Goal: Information Seeking & Learning: Learn about a topic

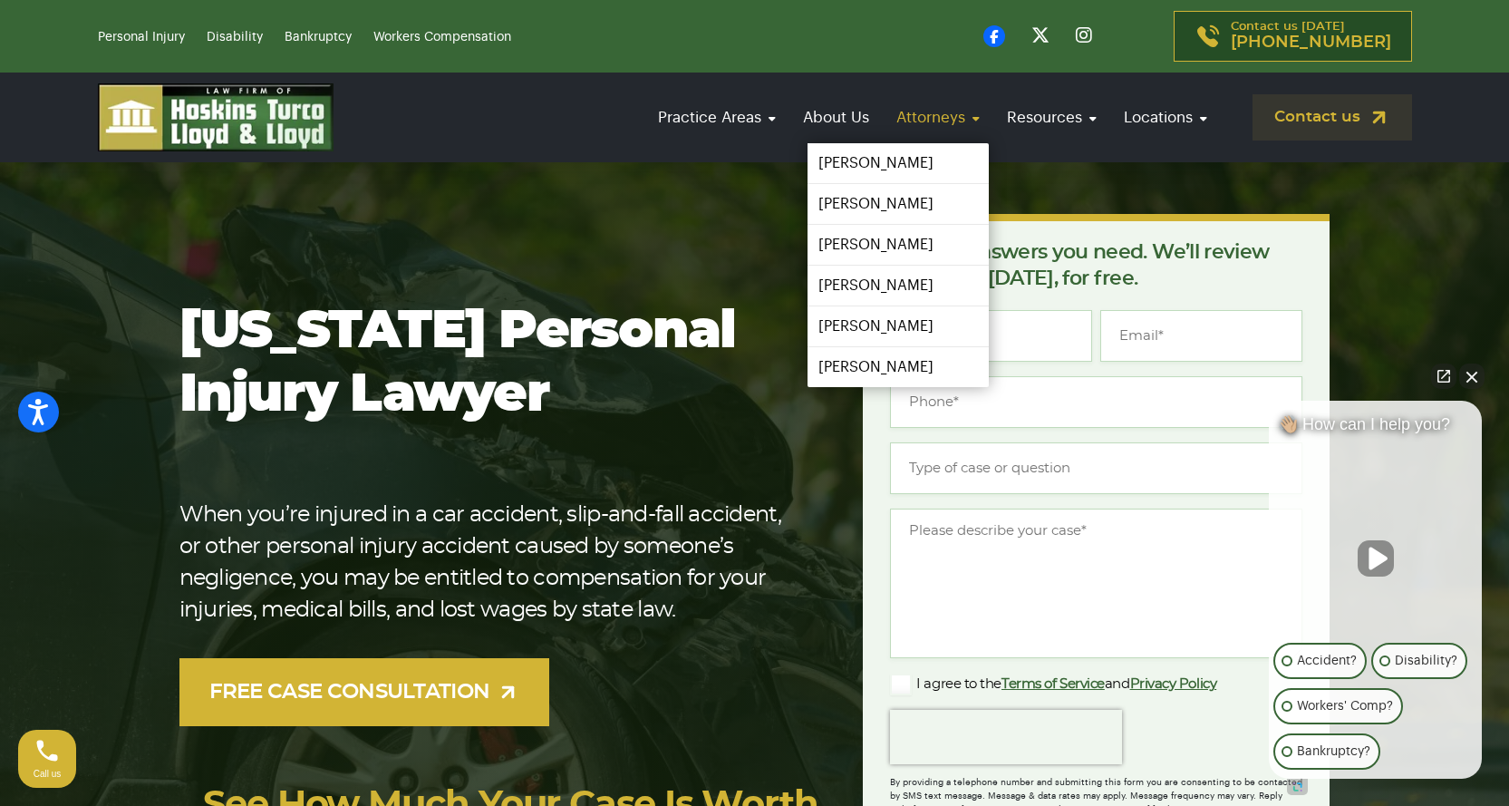
click at [906, 122] on link "Attorneys" at bounding box center [938, 118] width 102 height 52
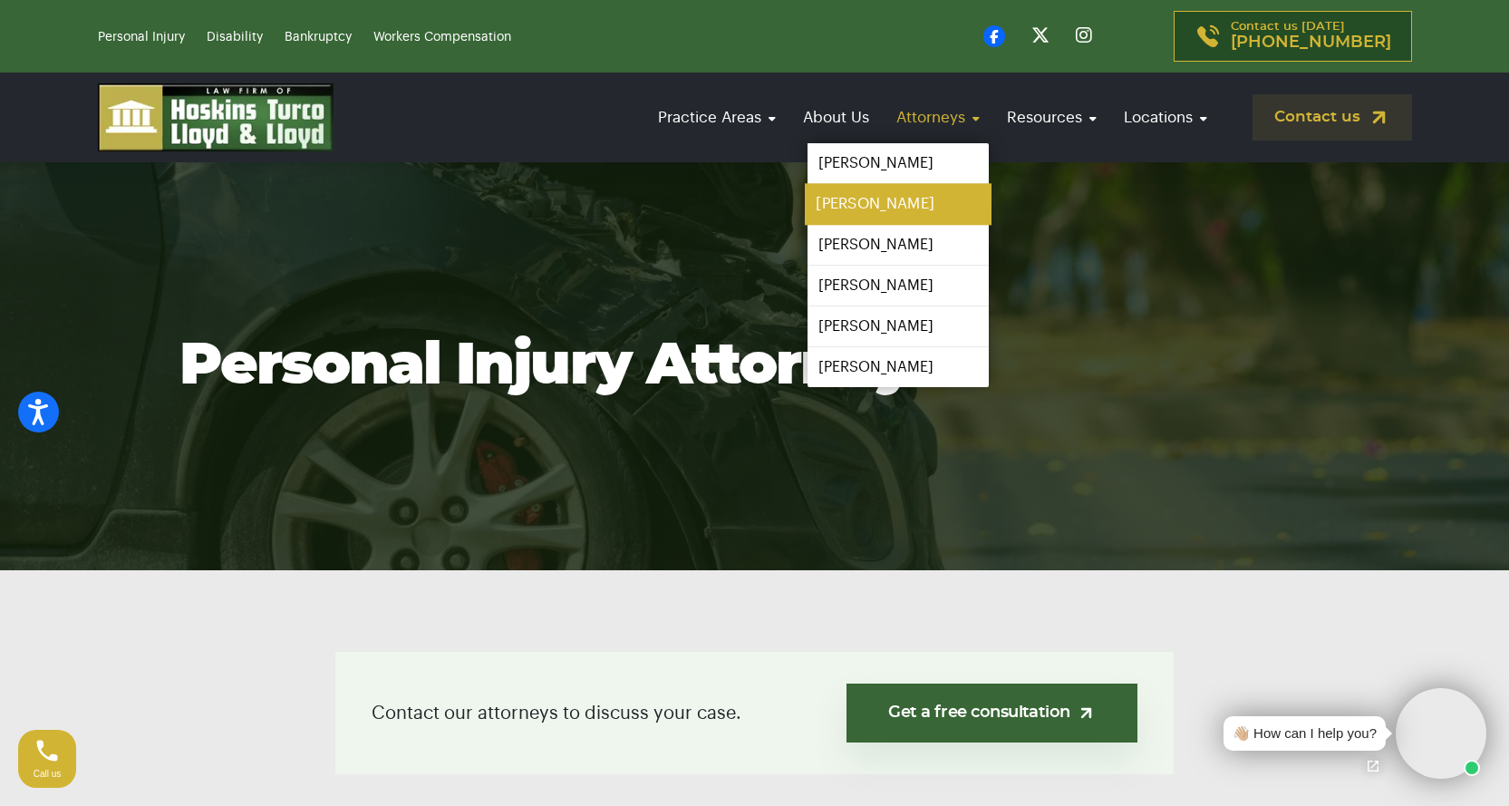
click at [895, 200] on link "[PERSON_NAME]" at bounding box center [898, 204] width 187 height 41
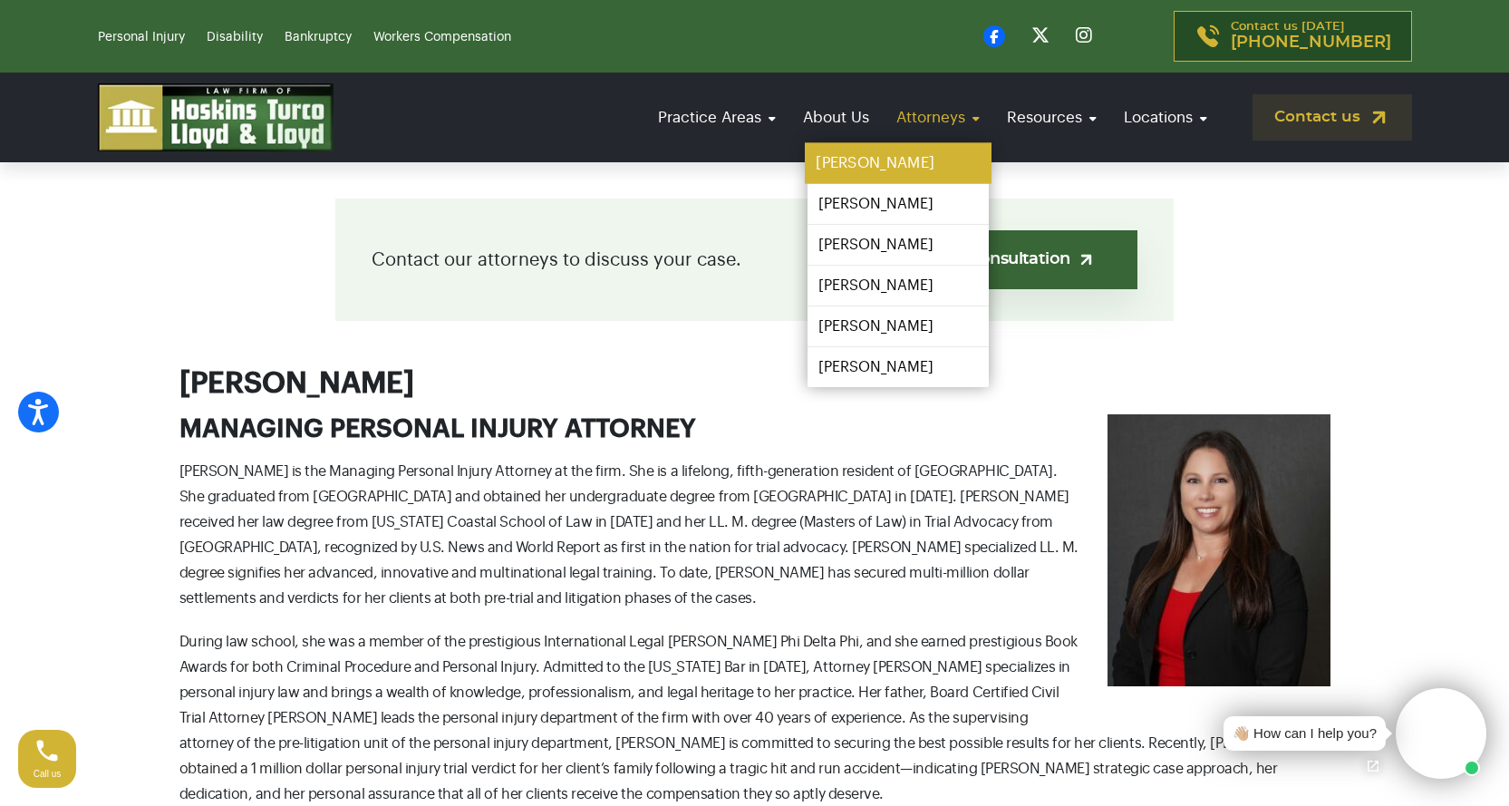
click at [903, 154] on link "[PERSON_NAME]" at bounding box center [898, 163] width 187 height 41
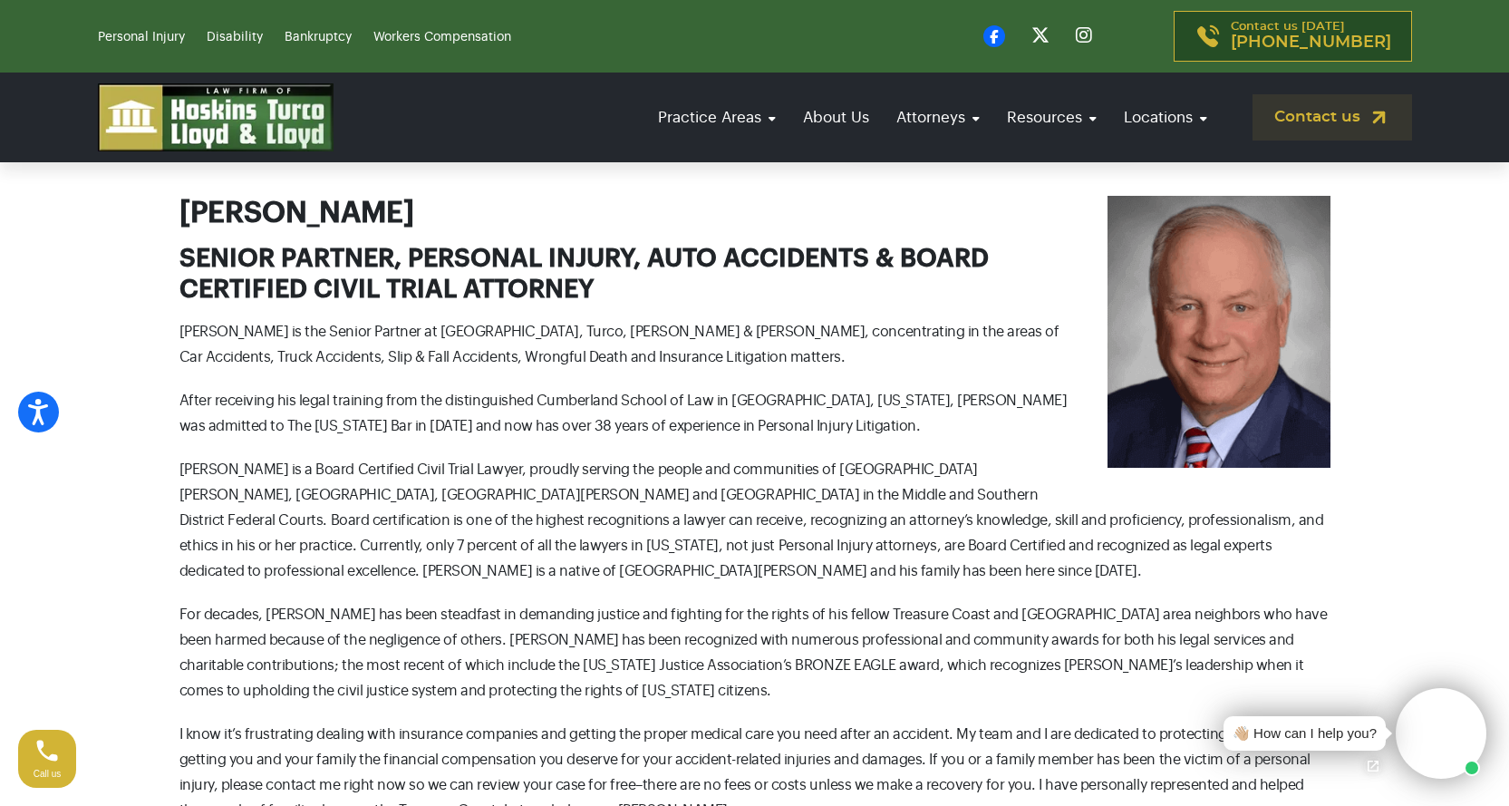
scroll to position [635, 0]
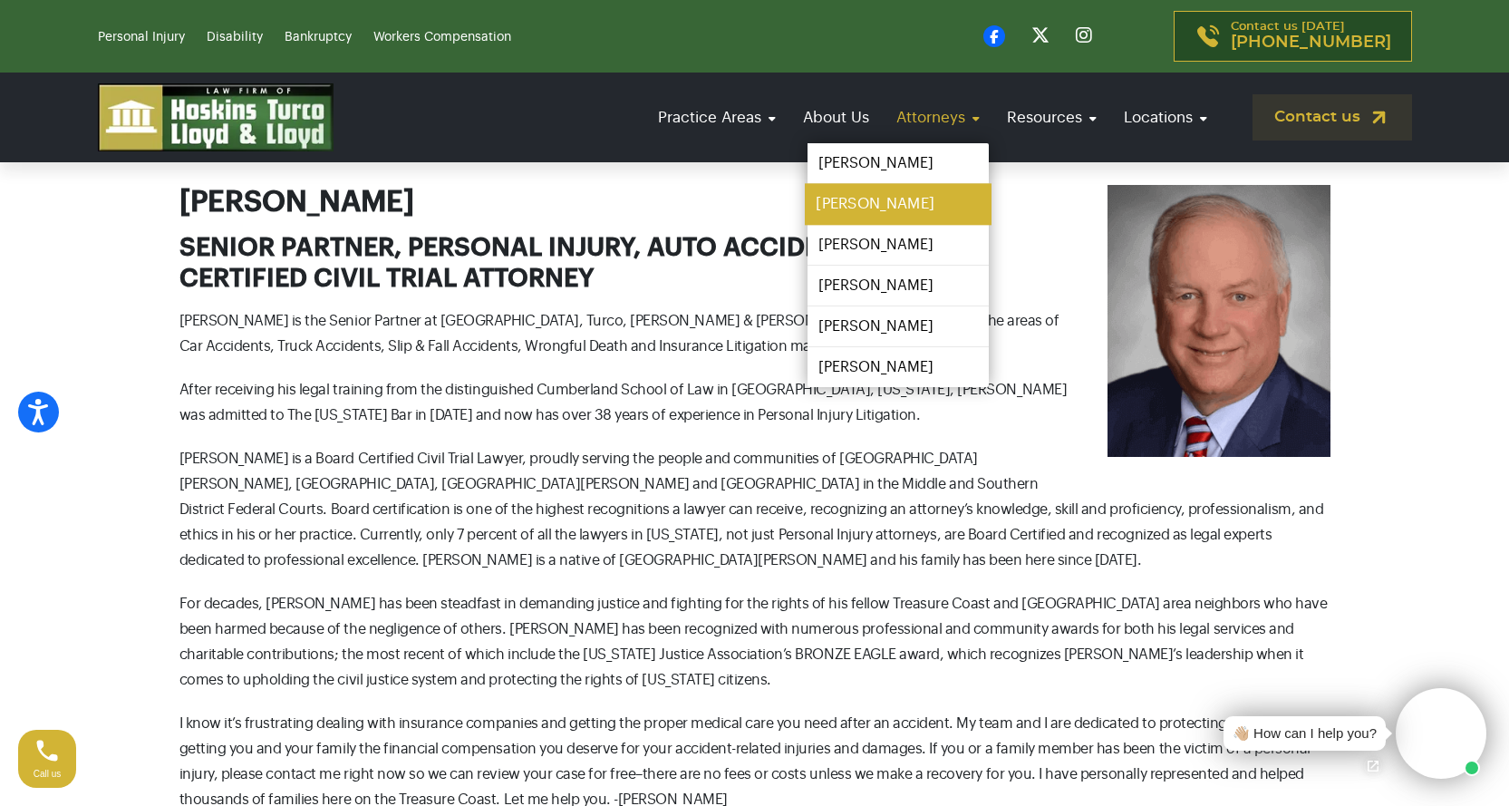
click at [893, 206] on link "[PERSON_NAME]" at bounding box center [898, 204] width 187 height 41
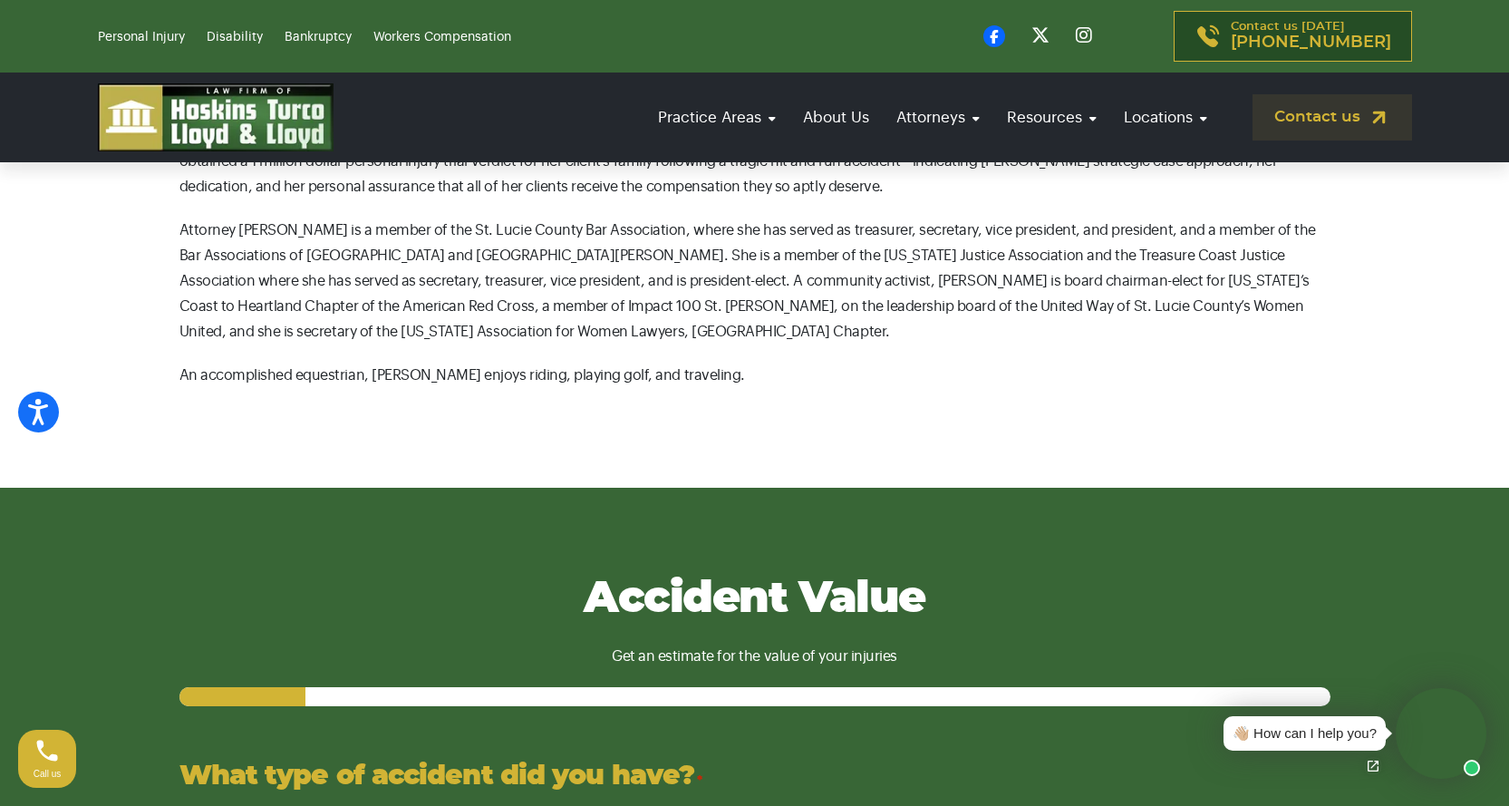
scroll to position [1088, 0]
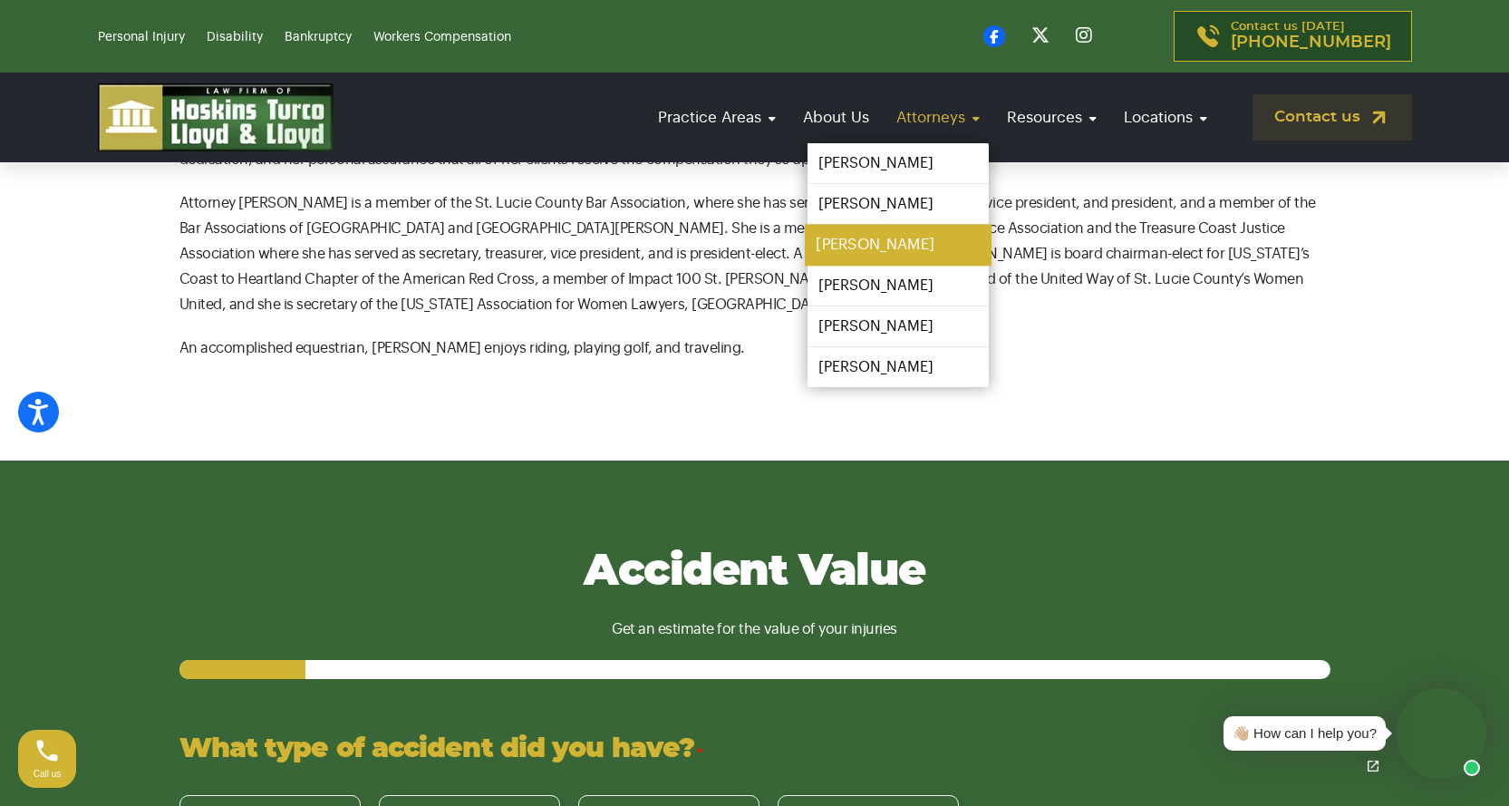
click at [918, 230] on link "[PERSON_NAME]" at bounding box center [898, 245] width 187 height 41
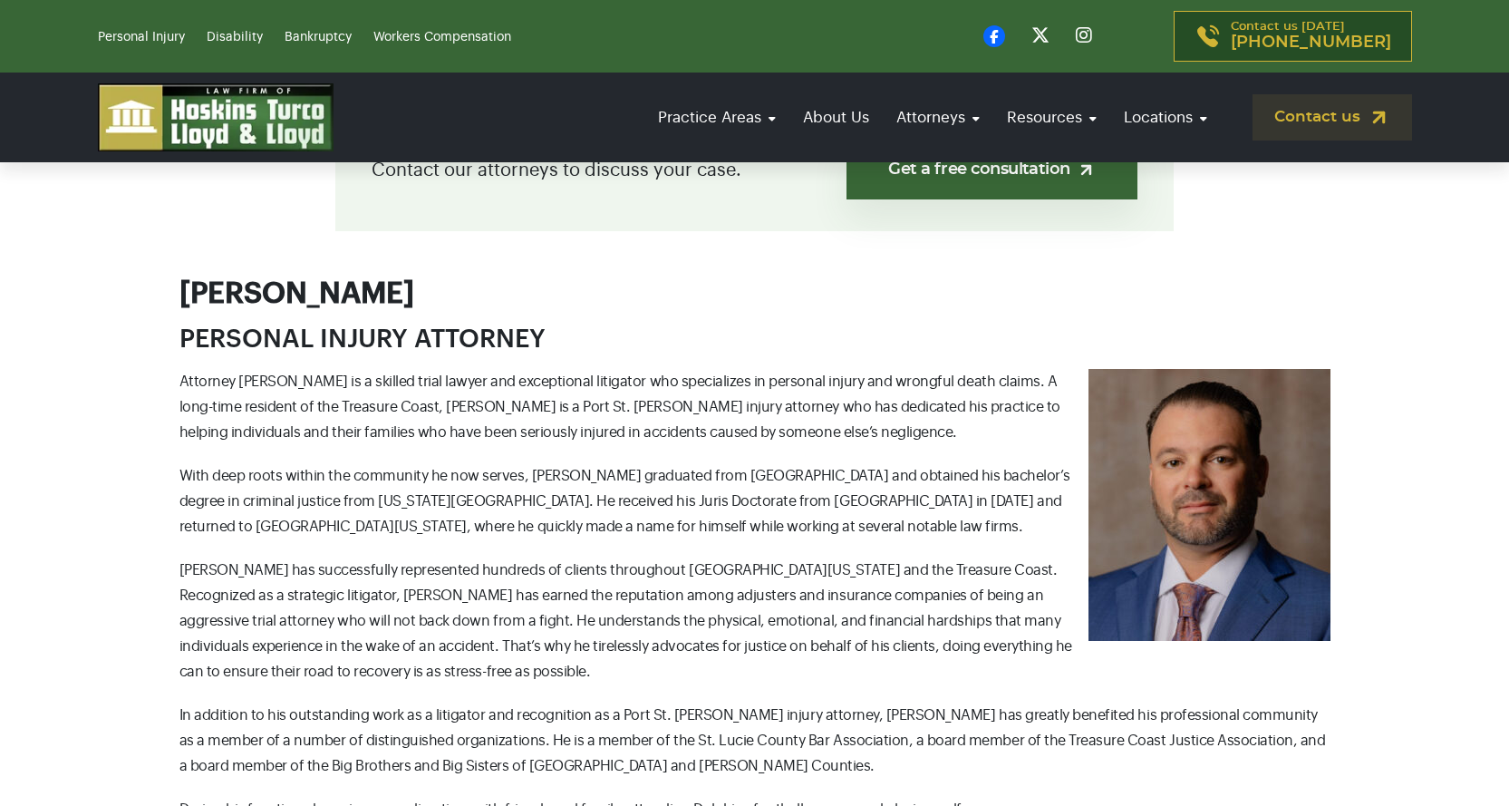
scroll to position [635, 0]
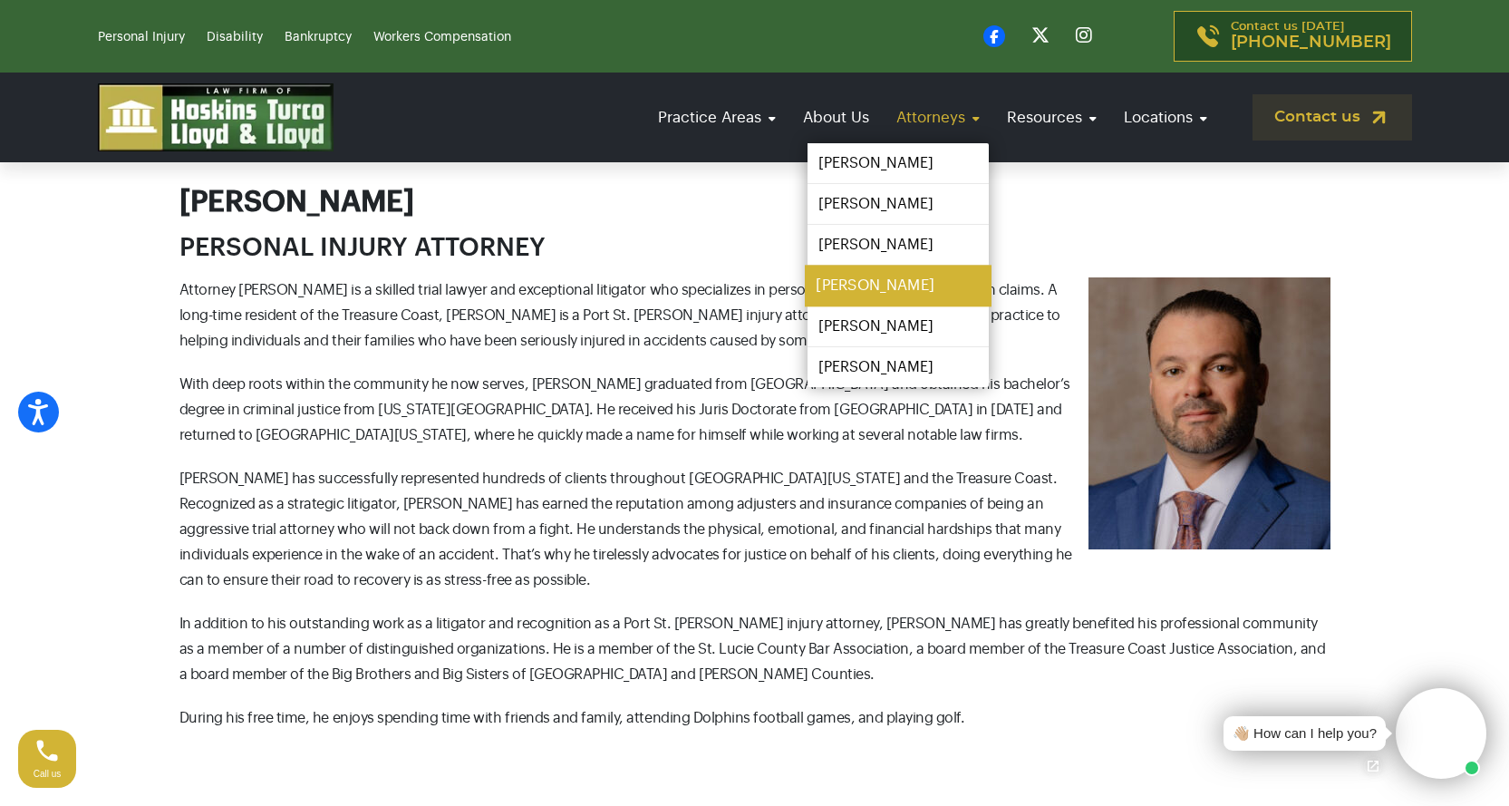
click at [858, 299] on link "[PERSON_NAME]" at bounding box center [898, 286] width 187 height 41
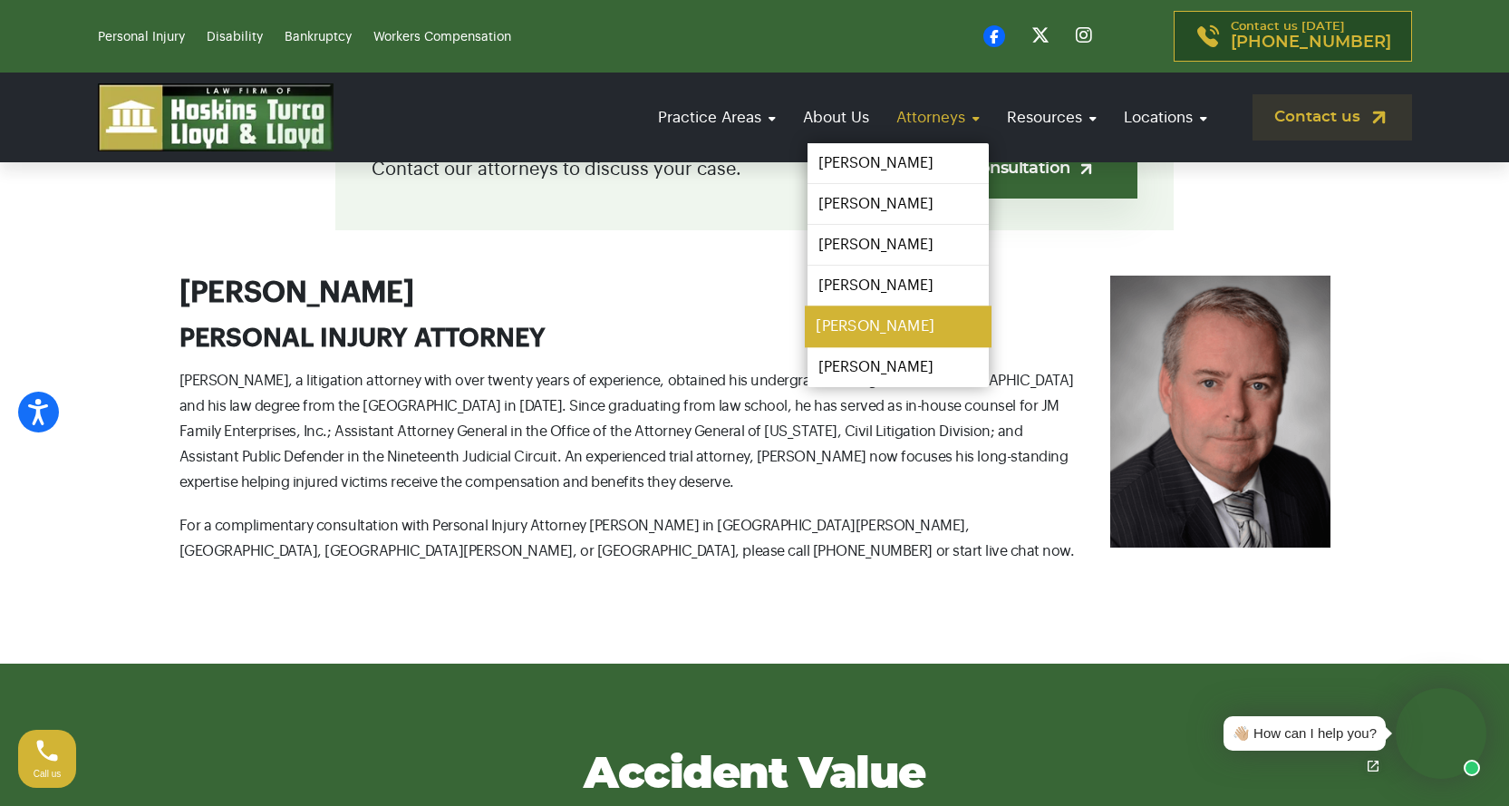
click at [898, 328] on link "[PERSON_NAME]" at bounding box center [898, 326] width 187 height 41
